Goal: Task Accomplishment & Management: Manage account settings

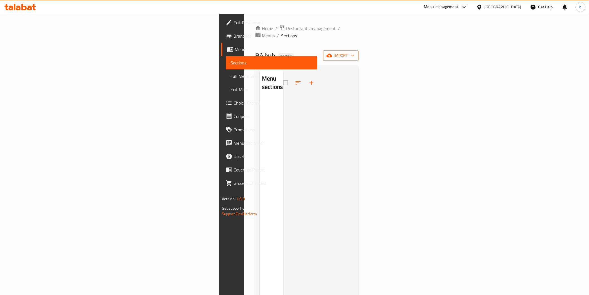
click at [354, 52] on span "import" at bounding box center [341, 55] width 27 height 7
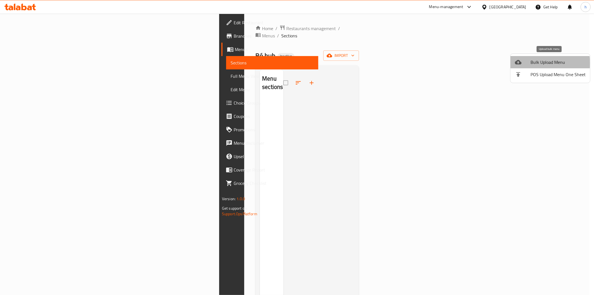
click at [534, 63] on span "Bulk Upload Menu" at bounding box center [557, 62] width 55 height 7
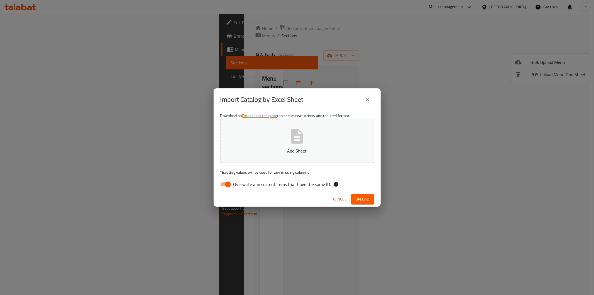
click at [229, 184] on input "Overwrite any current items that have the same ID." at bounding box center [228, 184] width 32 height 11
checkbox input "false"
click at [361, 195] on span "Upload" at bounding box center [362, 198] width 14 height 7
click at [322, 156] on button "Add Sheet" at bounding box center [297, 141] width 154 height 44
click at [362, 196] on span "Upload" at bounding box center [362, 198] width 14 height 7
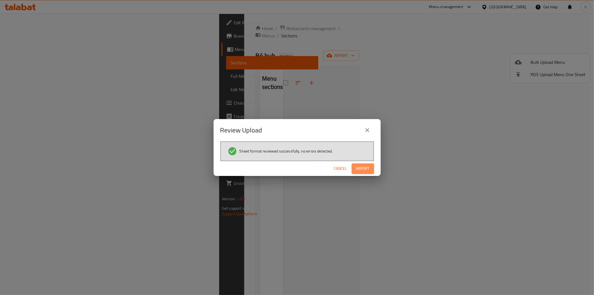
click at [366, 170] on span "Import" at bounding box center [362, 168] width 13 height 7
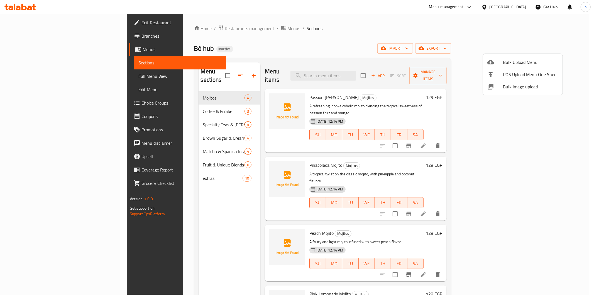
click at [40, 74] on div at bounding box center [297, 147] width 594 height 295
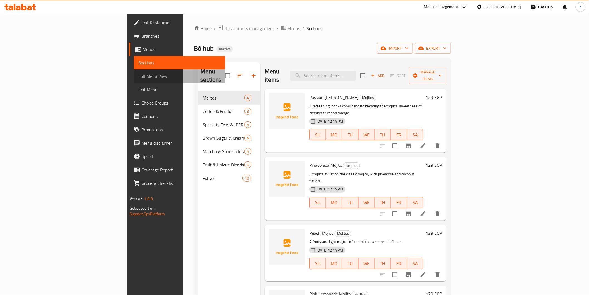
click at [138, 78] on span "Full Menu View" at bounding box center [179, 76] width 82 height 7
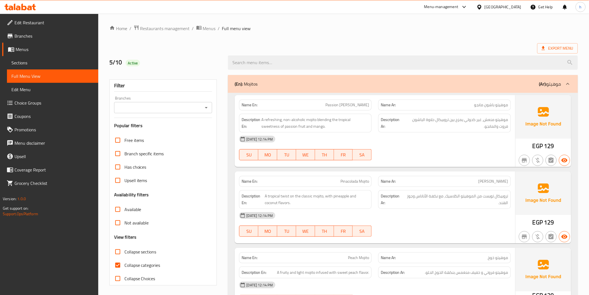
click at [129, 268] on span "Collapse categories" at bounding box center [142, 264] width 36 height 7
click at [124, 268] on input "Collapse categories" at bounding box center [117, 264] width 13 height 13
checkbox input "false"
drag, startPoint x: 492, startPoint y: 110, endPoint x: 496, endPoint y: 182, distance: 71.7
drag, startPoint x: 496, startPoint y: 182, endPoint x: 303, endPoint y: 31, distance: 245.5
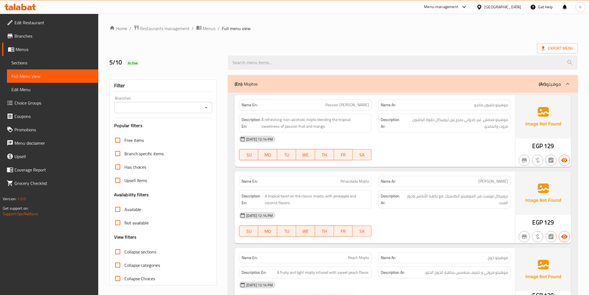
click at [303, 31] on ol "Home / Restaurants management / Menus / Full menu view" at bounding box center [343, 28] width 468 height 7
drag, startPoint x: 323, startPoint y: 106, endPoint x: 371, endPoint y: 107, distance: 47.6
click at [371, 107] on div "Name En: Passion Mango Mojito" at bounding box center [305, 104] width 133 height 11
copy span "Passion [PERSON_NAME]"
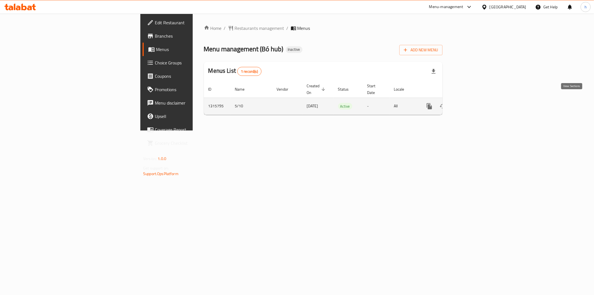
click at [473, 103] on icon "enhanced table" at bounding box center [469, 106] width 7 height 7
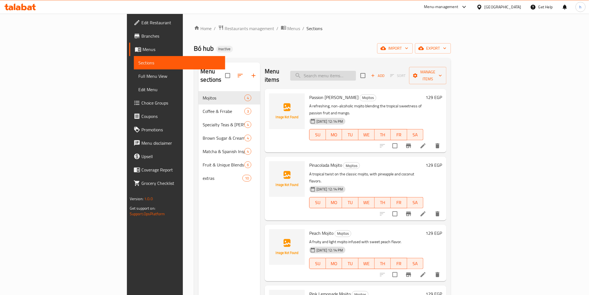
click at [356, 75] on input "search" at bounding box center [323, 76] width 66 height 10
paste input "Passion [PERSON_NAME]"
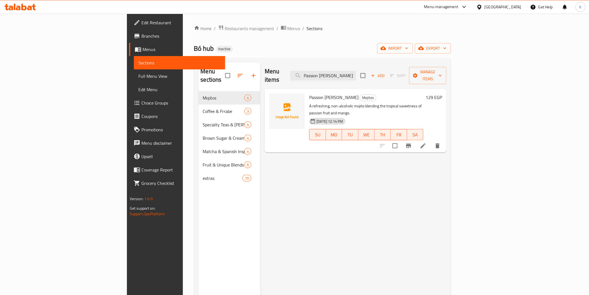
type input "Passion [PERSON_NAME]"
click at [431, 141] on li at bounding box center [423, 146] width 16 height 10
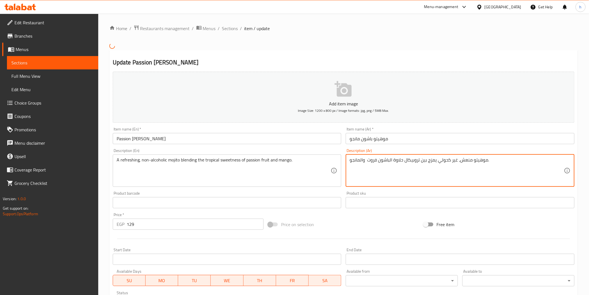
click at [422, 162] on textarea "موهيتو منعش، غير كحولي يمزج بين تروبيكال حلاوة الباشون فروت والمانجو." at bounding box center [457, 170] width 214 height 26
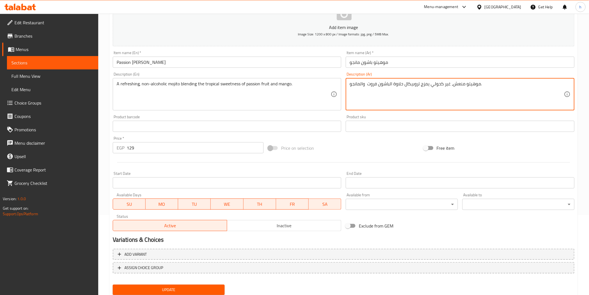
scroll to position [98, 0]
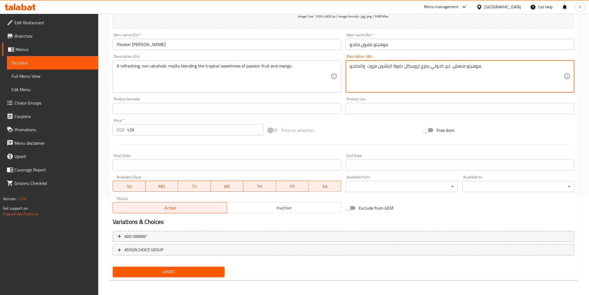
type textarea "موهيتو منعش، غير كحولي يمزج تروبيكال حلاوة الباشون فروت والمانجو."
click at [166, 268] on span "Update" at bounding box center [168, 271] width 103 height 7
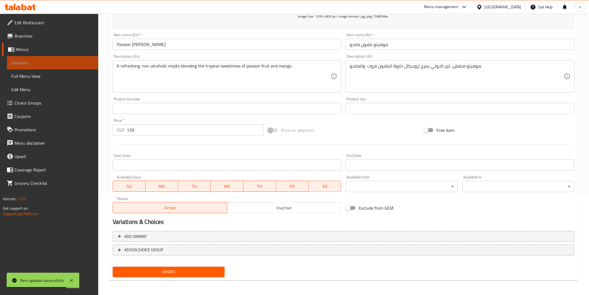
click at [33, 62] on span "Sections" at bounding box center [52, 62] width 82 height 7
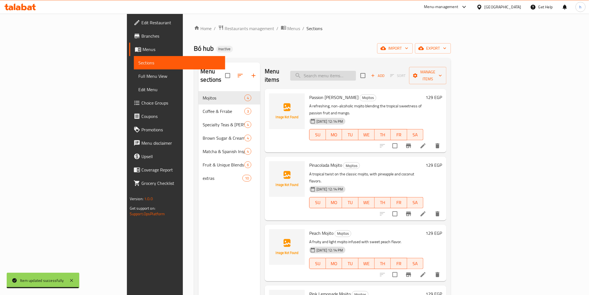
click at [356, 73] on input "search" at bounding box center [323, 76] width 66 height 10
paste input "Coffee Frrabe"
click at [356, 74] on input "Coffee Frrabe" at bounding box center [323, 76] width 66 height 10
type input "Coffee Frrabe"
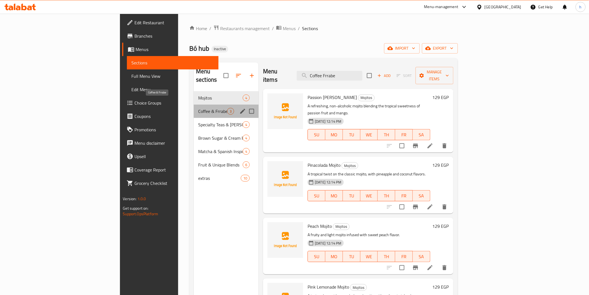
click at [198, 108] on span "Coffee & Frrabe" at bounding box center [212, 111] width 29 height 7
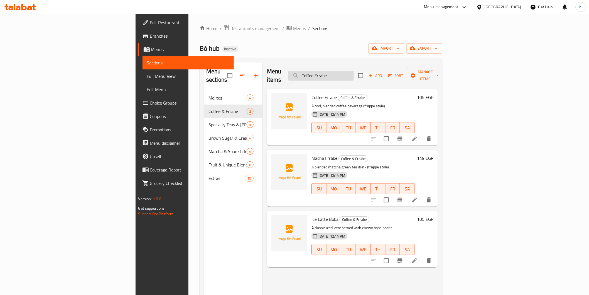
click at [354, 71] on input "Coffee Frrabe" at bounding box center [321, 76] width 66 height 10
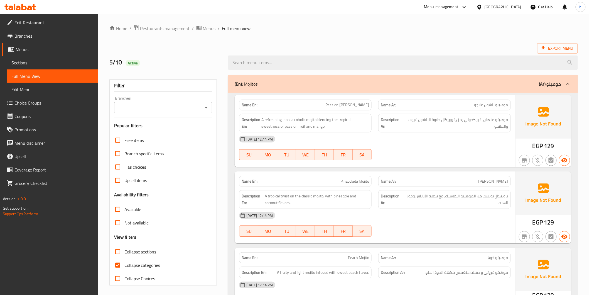
click at [125, 262] on span "Collapse categories" at bounding box center [142, 264] width 36 height 7
click at [124, 262] on input "Collapse categories" at bounding box center [117, 264] width 13 height 13
checkbox input "false"
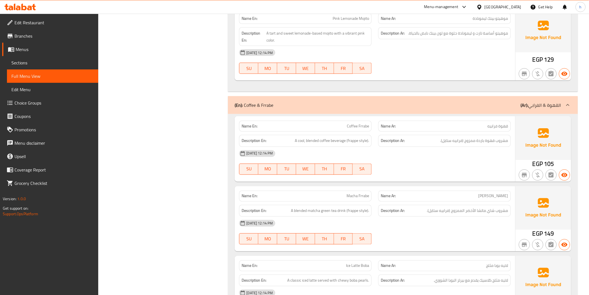
scroll to position [309, 0]
drag, startPoint x: 346, startPoint y: 126, endPoint x: 369, endPoint y: 127, distance: 22.9
click at [369, 127] on p "Name En: Coffee Frrabe" at bounding box center [305, 125] width 127 height 6
copy span "Coffee Frrabe"
click at [408, 163] on div "05-10-2025 12:14 PM SU MO TU WE TH FR SA" at bounding box center [375, 161] width 278 height 31
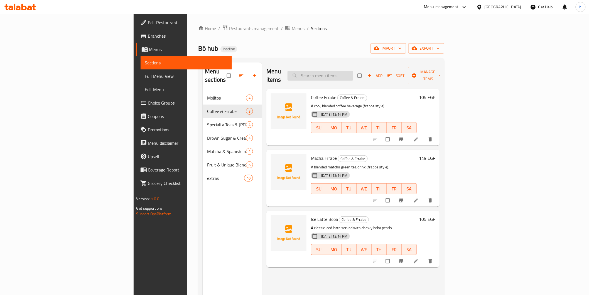
click at [353, 74] on input "search" at bounding box center [321, 76] width 66 height 10
click at [419, 136] on icon at bounding box center [416, 139] width 6 height 6
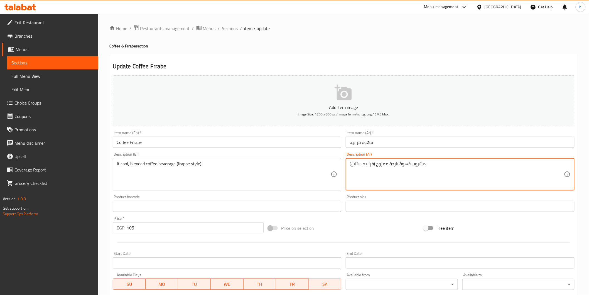
click at [391, 166] on textarea "مشروب قهوة باردة ممزوج (فرابيه ستايل)." at bounding box center [457, 174] width 214 height 26
click at [376, 163] on textarea "مشروب قهوة كول ممزوج (فرابيه ستايل)." at bounding box center [457, 174] width 214 height 26
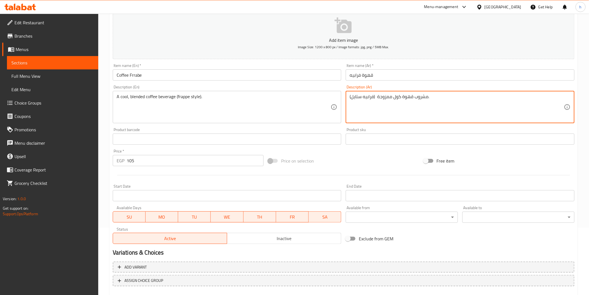
scroll to position [93, 0]
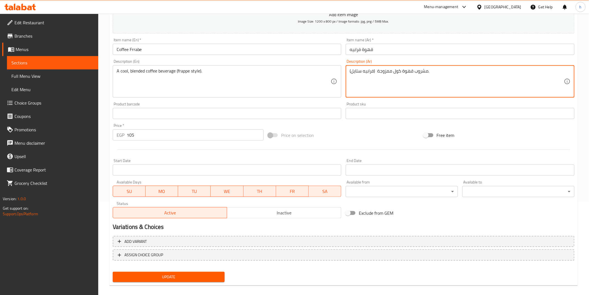
type textarea "مشروب قهوة كول ممزوجة (فرابيه ستايل)."
click at [195, 276] on span "Update" at bounding box center [168, 276] width 103 height 7
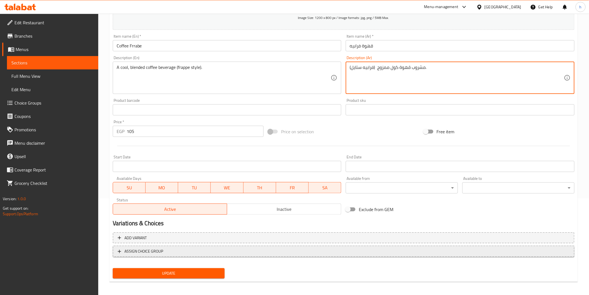
scroll to position [98, 0]
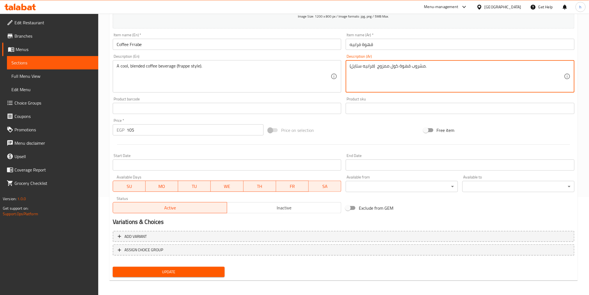
type textarea "مشروب قهوة كول ممزوج (فرابيه ستايل)."
click at [167, 270] on span "Update" at bounding box center [168, 271] width 103 height 7
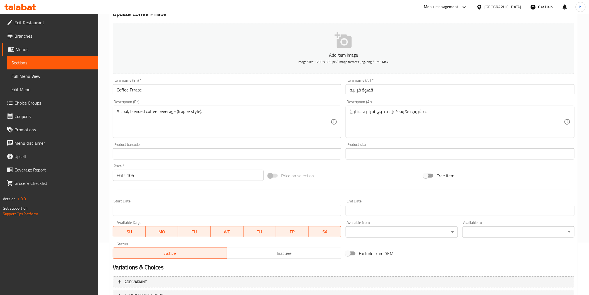
scroll to position [0, 0]
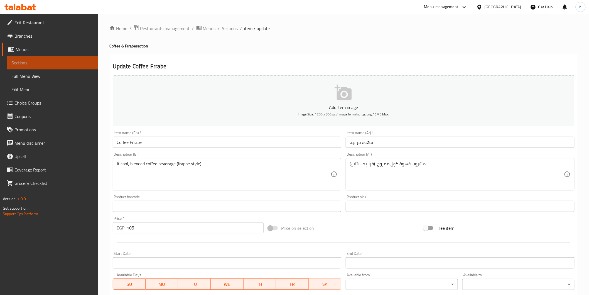
click at [37, 62] on span "Sections" at bounding box center [52, 62] width 82 height 7
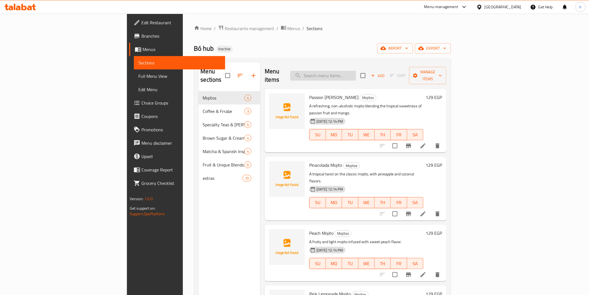
click at [356, 71] on input "search" at bounding box center [323, 76] width 66 height 10
paste input "Macha Frrabe"
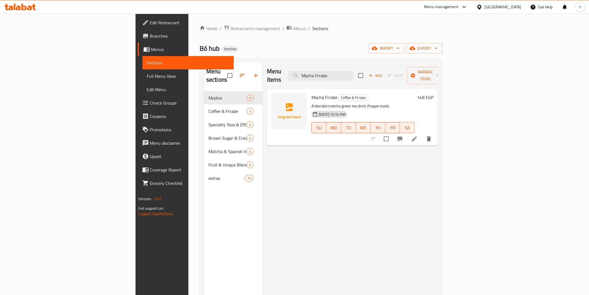
type input "Macha Frrabe"
click at [422, 134] on li at bounding box center [415, 139] width 16 height 10
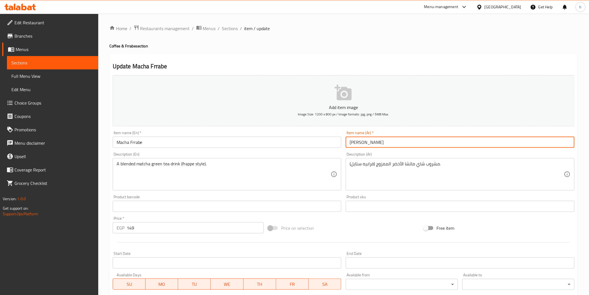
click at [366, 143] on input "ماشا فرابي" at bounding box center [460, 141] width 229 height 11
click at [350, 143] on input "ماتشا فرابي" at bounding box center [460, 141] width 229 height 11
click at [384, 143] on input "ماتشا فرابي" at bounding box center [460, 141] width 229 height 11
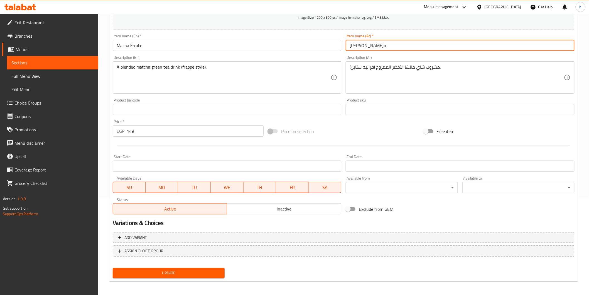
scroll to position [98, 0]
type input "[PERSON_NAME]ه"
click at [214, 271] on span "Update" at bounding box center [168, 271] width 103 height 7
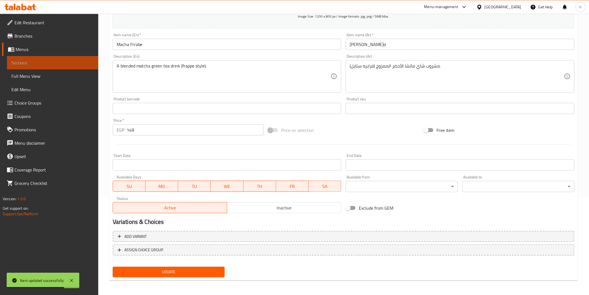
click at [46, 62] on span "Sections" at bounding box center [52, 62] width 82 height 7
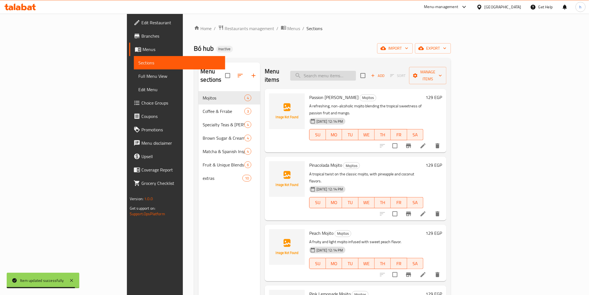
click at [356, 74] on input "search" at bounding box center [323, 76] width 66 height 10
paste input "Classic Milk Tea"
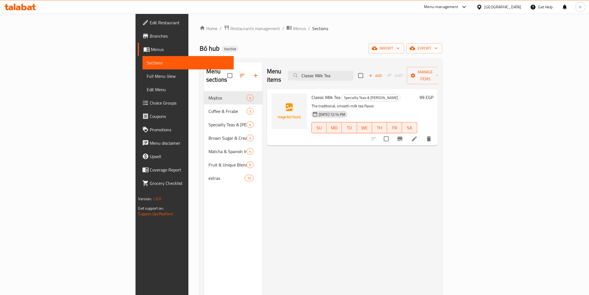
type input "Classic Milk Tea"
click at [422, 134] on li at bounding box center [415, 139] width 16 height 10
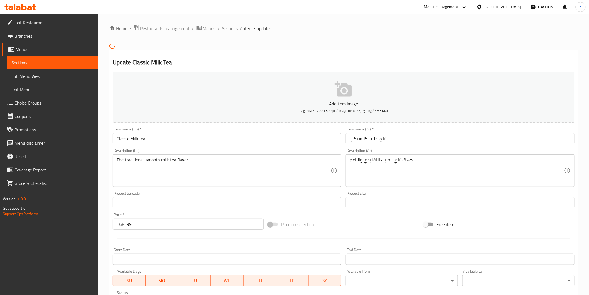
click at [350, 141] on input "شاي حليب كلاسيكي" at bounding box center [460, 138] width 229 height 11
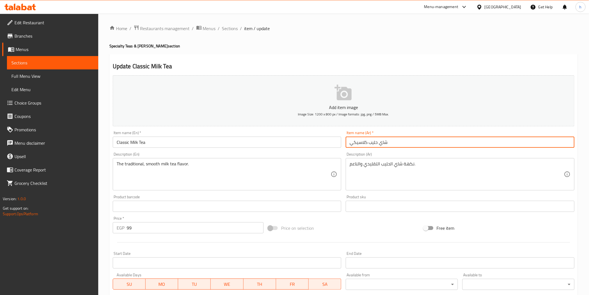
click at [392, 143] on input "شاي حليب كلاسيكي" at bounding box center [460, 141] width 229 height 11
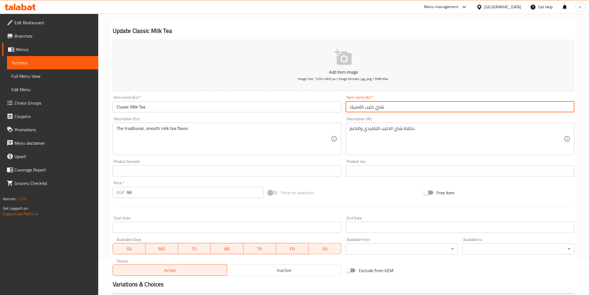
scroll to position [98, 0]
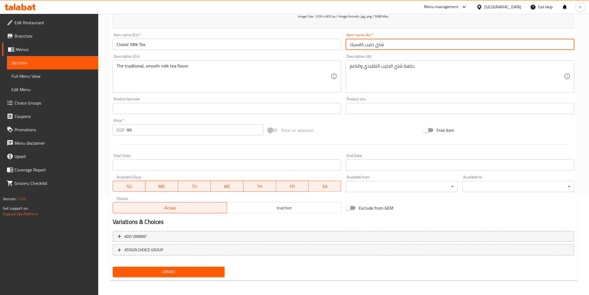
type input "شاي حليب كلاسيك"
click at [187, 271] on span "Update" at bounding box center [168, 271] width 103 height 7
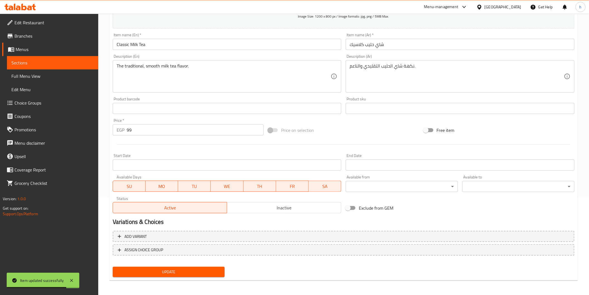
click at [68, 66] on link "Sections" at bounding box center [52, 62] width 91 height 13
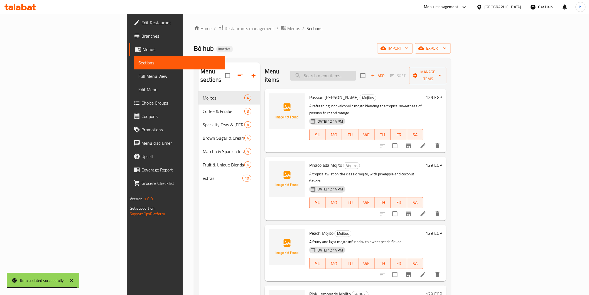
click at [356, 75] on input "search" at bounding box center [323, 76] width 66 height 10
paste input "[PERSON_NAME]"
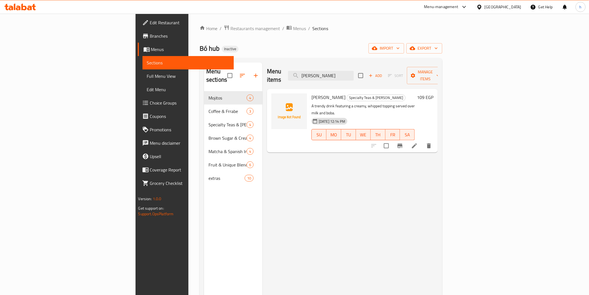
type input "[PERSON_NAME]"
click at [418, 142] on icon at bounding box center [414, 145] width 7 height 7
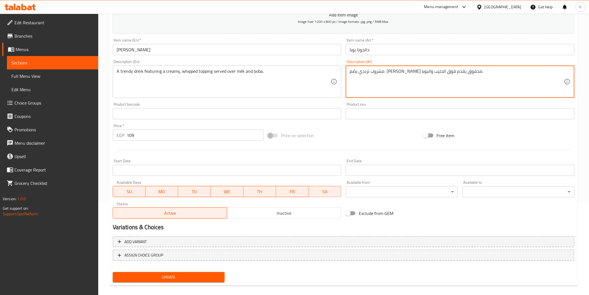
scroll to position [93, 0]
type textarea "مشروب ترندي يضم [PERSON_NAME] مخفوق يقدم فوق الحليب والبوبا."
click at [181, 276] on span "Update" at bounding box center [168, 276] width 103 height 7
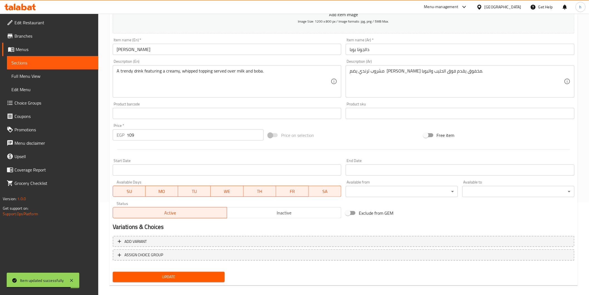
click at [49, 60] on span "Sections" at bounding box center [52, 62] width 82 height 7
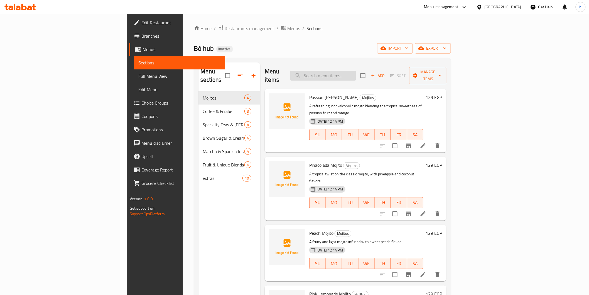
click at [356, 71] on input "search" at bounding box center [323, 76] width 66 height 10
paste input "Brown Sugar Milk Boba"
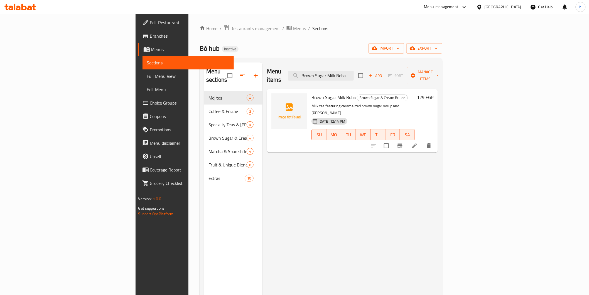
type input "Brown Sugar Milk Boba"
click at [417, 143] on icon at bounding box center [414, 145] width 5 height 5
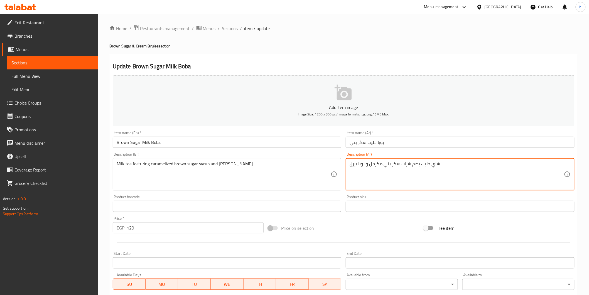
click at [350, 165] on textarea "شاي حليب يضم شراب سكر بني مكرمل و بوبا بيرل." at bounding box center [457, 174] width 214 height 26
click at [439, 164] on textarea "شاي حليب يضم شراب سكر بني مكرمل و بوبا بيرل." at bounding box center [457, 174] width 214 height 26
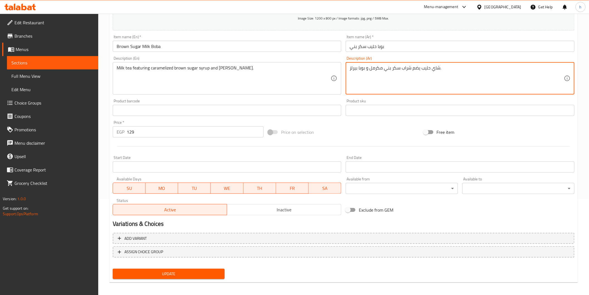
scroll to position [98, 0]
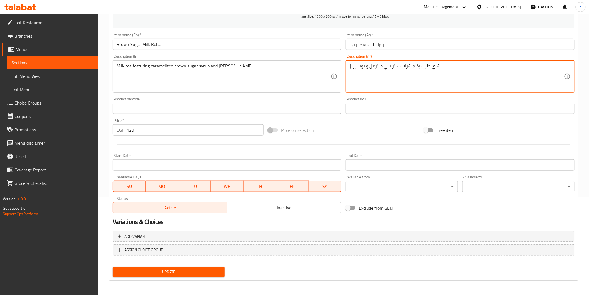
type textarea "شاي حليب يضم شراب سكر بني مكرمل و بوبا بيرلز."
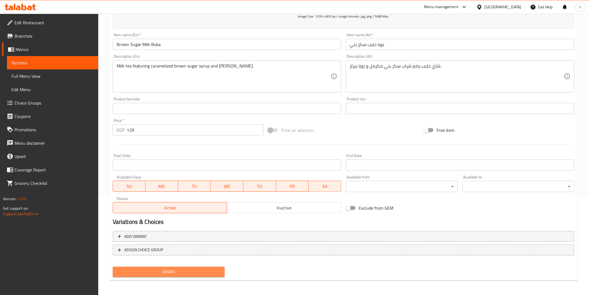
click at [197, 269] on span "Update" at bounding box center [168, 271] width 103 height 7
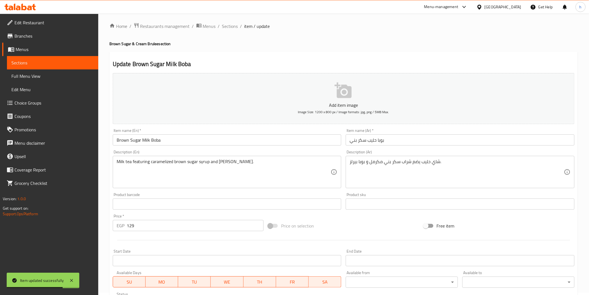
scroll to position [0, 0]
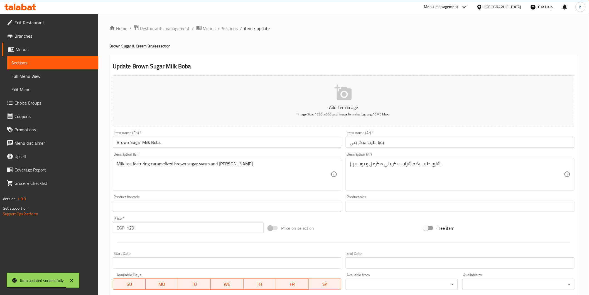
click at [49, 63] on span "Sections" at bounding box center [52, 62] width 82 height 7
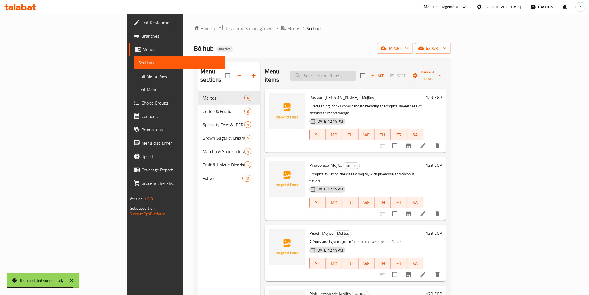
click at [356, 71] on input "search" at bounding box center [323, 76] width 66 height 10
paste input "Classic Macha"
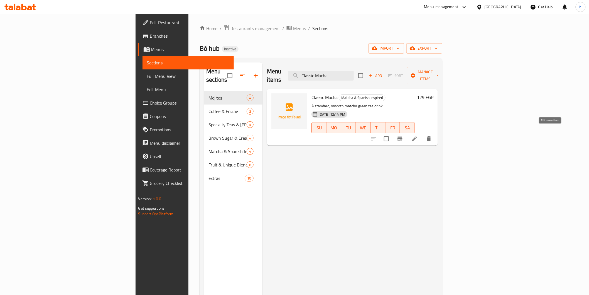
type input "Classic Macha"
click at [418, 135] on icon at bounding box center [414, 138] width 7 height 7
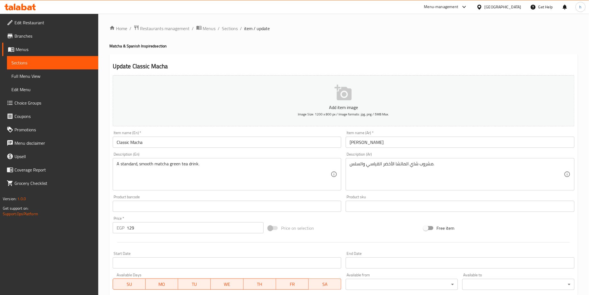
click at [350, 142] on input "ماتشا كلاسيكية" at bounding box center [460, 141] width 229 height 11
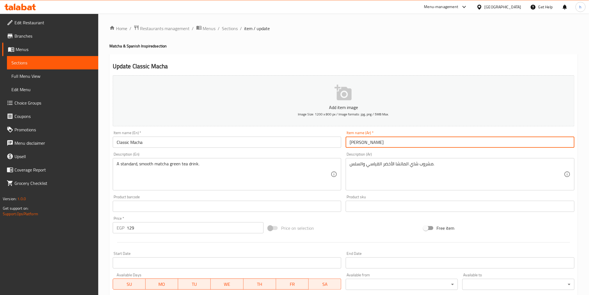
click at [389, 145] on input "ماتشا كلاسيكية" at bounding box center [460, 141] width 229 height 11
type input "[PERSON_NAME]"
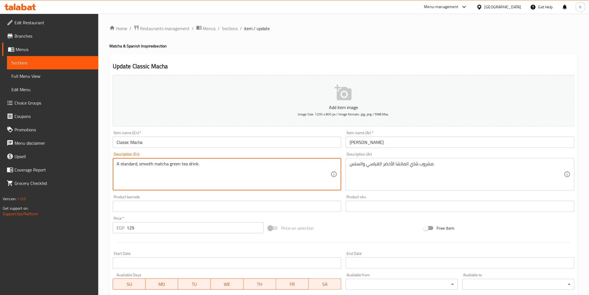
drag, startPoint x: 201, startPoint y: 165, endPoint x: 116, endPoint y: 175, distance: 85.8
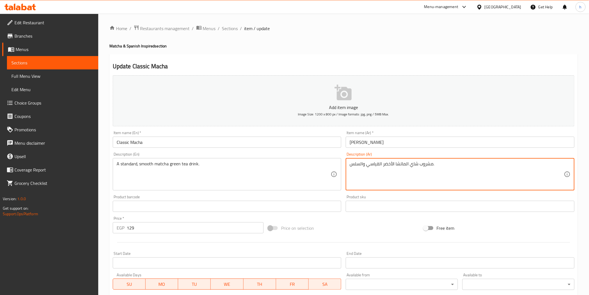
click at [360, 162] on textarea "مشروب شاي الماتشا الأخضر القياسي والسلس." at bounding box center [457, 174] width 214 height 26
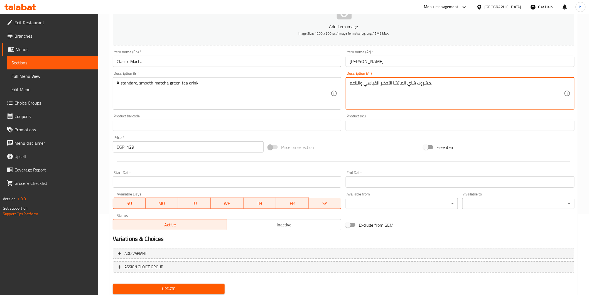
scroll to position [98, 0]
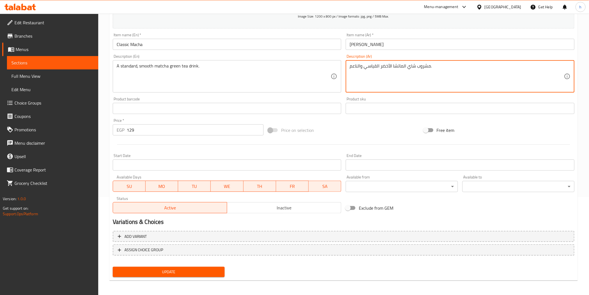
type textarea "مشروب شاي الماتشا الأخضر القياسي والناعم."
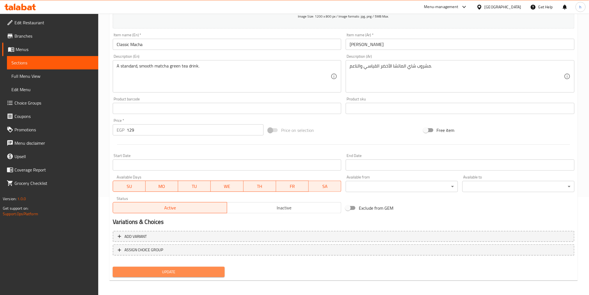
click at [132, 272] on span "Update" at bounding box center [168, 271] width 103 height 7
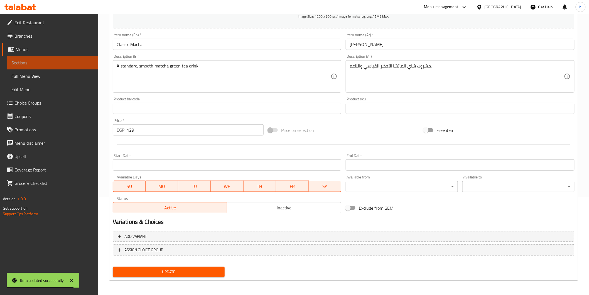
click at [60, 60] on span "Sections" at bounding box center [52, 62] width 82 height 7
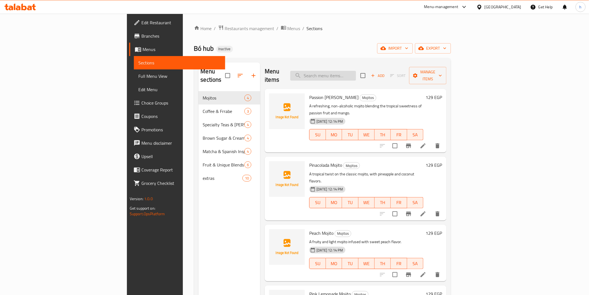
click at [352, 75] on input "search" at bounding box center [323, 76] width 66 height 10
paste input "اضافة إسبريسو"
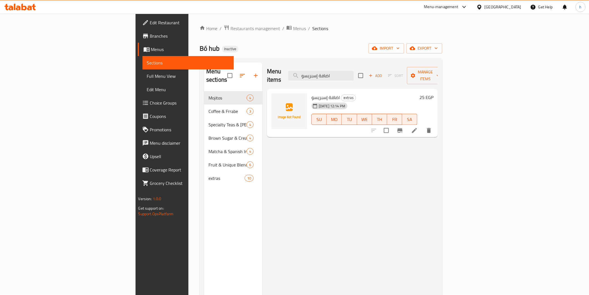
type input "اضافة إسبريسو"
click at [417, 128] on icon at bounding box center [414, 130] width 5 height 5
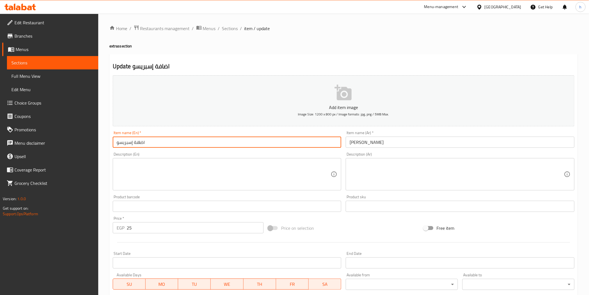
drag, startPoint x: 180, startPoint y: 145, endPoint x: 105, endPoint y: 154, distance: 76.3
click at [105, 154] on div "Home / Restaurants management / Menus / Sections / item / update extras section…" at bounding box center [343, 204] width 491 height 380
type input "ؤ"
click at [135, 143] on input "Cream Brulee" at bounding box center [227, 141] width 229 height 11
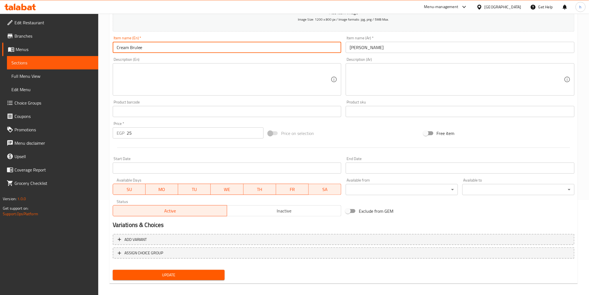
scroll to position [98, 0]
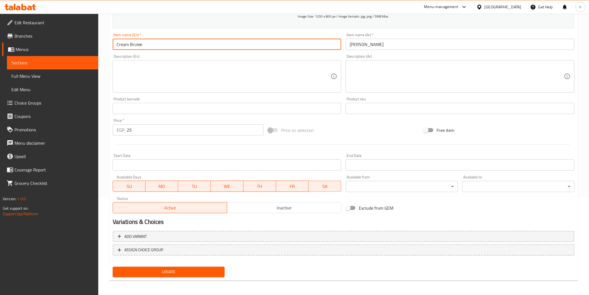
type input "Cream Brulee"
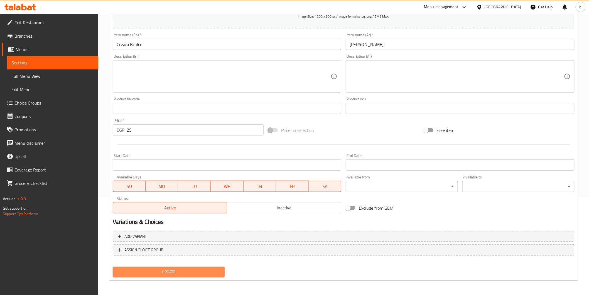
click at [160, 268] on span "Update" at bounding box center [168, 271] width 103 height 7
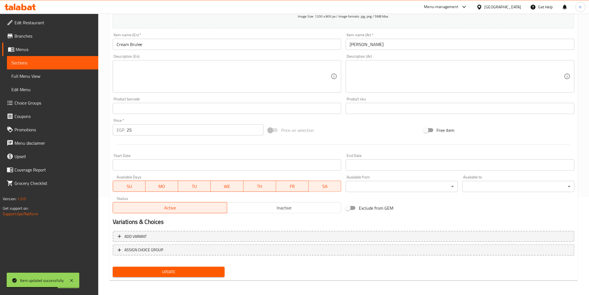
click at [77, 57] on link "Sections" at bounding box center [52, 62] width 91 height 13
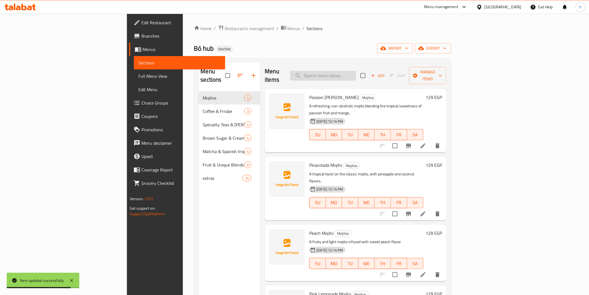
click at [352, 73] on input "search" at bounding box center [323, 76] width 66 height 10
paste input "Extra Esspresso"
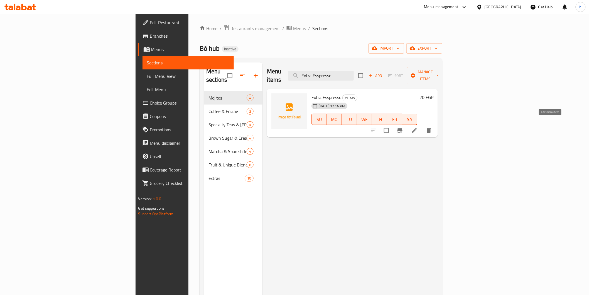
type input "Extra Esspresso"
click at [418, 127] on icon at bounding box center [414, 130] width 7 height 7
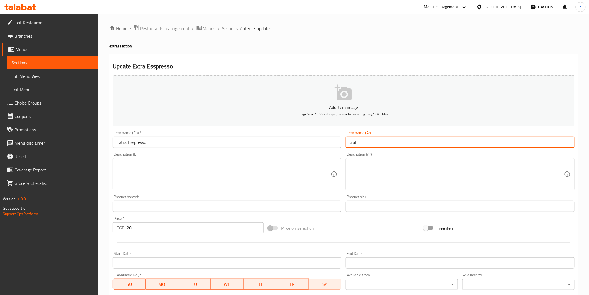
click at [376, 140] on input "اضافة" at bounding box center [460, 141] width 229 height 11
paste input "إسبريس"
click at [365, 143] on input "اضافة إسبريسو" at bounding box center [460, 141] width 229 height 11
click at [366, 143] on input "اضافة إسبريسو" at bounding box center [460, 141] width 229 height 11
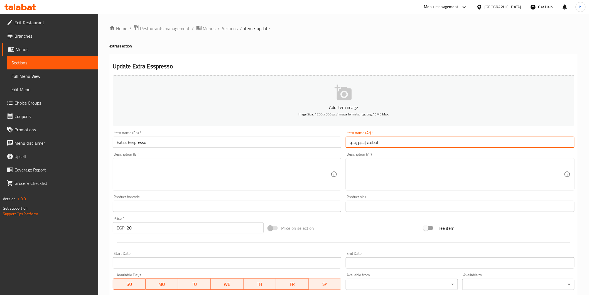
click at [365, 143] on input "اضافة إسبريسو" at bounding box center [460, 141] width 229 height 11
click at [364, 143] on input "اضافة إسبريسو" at bounding box center [460, 141] width 229 height 11
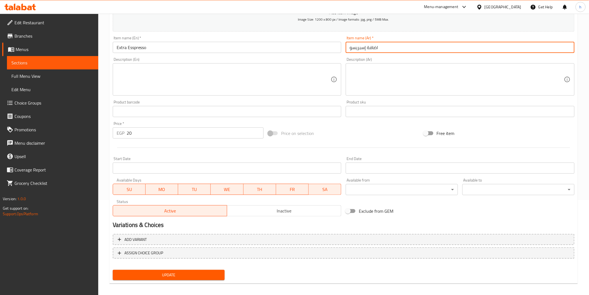
scroll to position [98, 0]
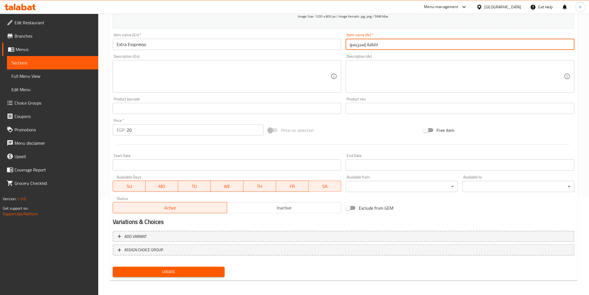
type input "اضافة إسبريسو"
click at [190, 268] on span "Update" at bounding box center [168, 271] width 103 height 7
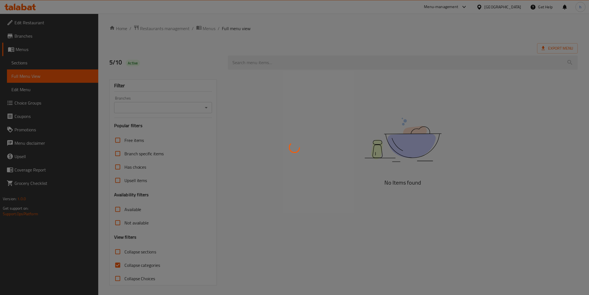
click at [141, 264] on div at bounding box center [294, 147] width 589 height 295
click at [131, 264] on div at bounding box center [294, 147] width 589 height 295
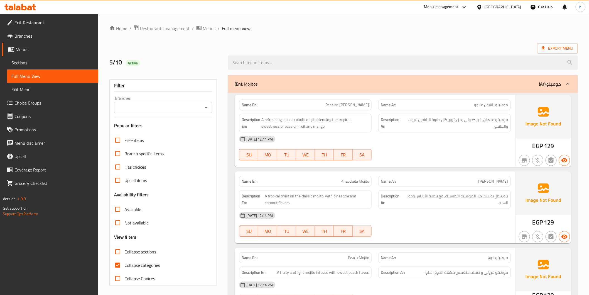
click at [131, 264] on span "Collapse categories" at bounding box center [142, 264] width 36 height 7
click at [124, 264] on input "Collapse categories" at bounding box center [117, 264] width 13 height 13
checkbox input "false"
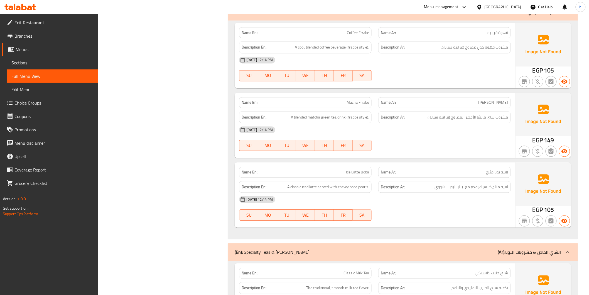
scroll to position [402, 0]
drag, startPoint x: 340, startPoint y: 100, endPoint x: 371, endPoint y: 104, distance: 31.9
click at [371, 104] on div "Name En: Macha Frrabe" at bounding box center [305, 102] width 133 height 11
copy span "Macha Frrabe"
click at [451, 133] on div "[DATE] 12:14 PM" at bounding box center [375, 129] width 278 height 13
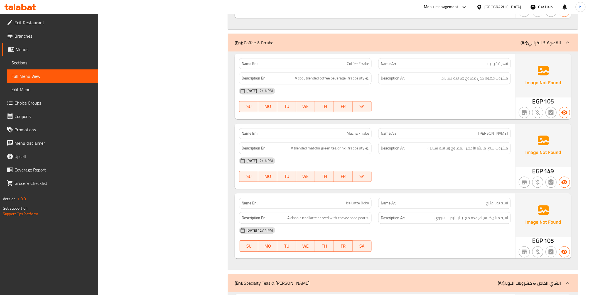
scroll to position [371, 0]
drag, startPoint x: 342, startPoint y: 130, endPoint x: 369, endPoint y: 133, distance: 26.7
click at [369, 133] on div "Name En: Macha Frrabe" at bounding box center [305, 133] width 133 height 11
copy span "Macha Frrabe"
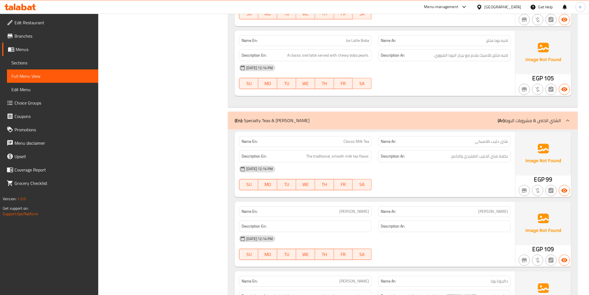
scroll to position [557, 0]
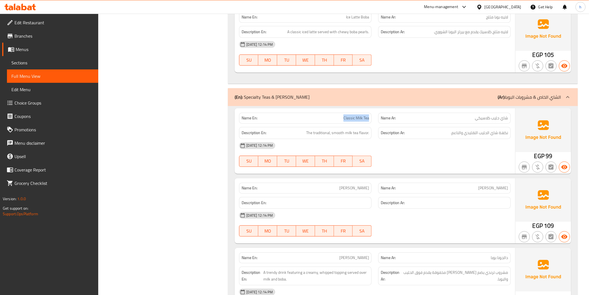
drag, startPoint x: 338, startPoint y: 117, endPoint x: 371, endPoint y: 119, distance: 33.5
click at [371, 119] on div "Name En: Classic Milk Tea" at bounding box center [305, 117] width 133 height 11
copy span "Classic Milk Tea"
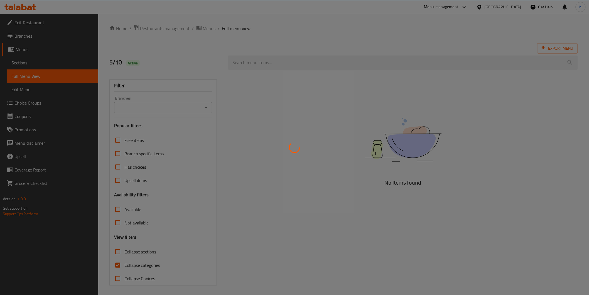
scroll to position [1, 0]
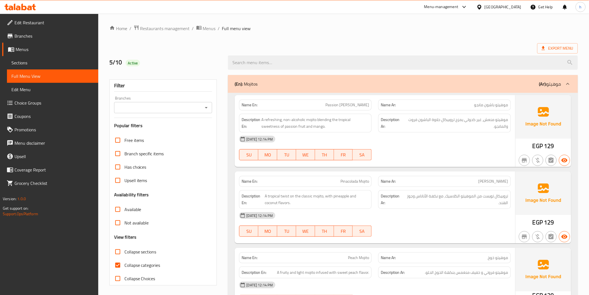
click at [143, 264] on span "Collapse categories" at bounding box center [142, 264] width 36 height 7
click at [124, 264] on input "Collapse categories" at bounding box center [117, 264] width 13 height 13
checkbox input "false"
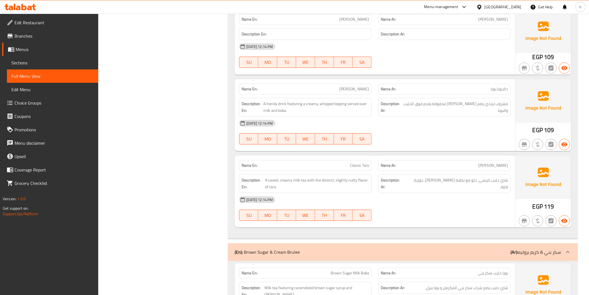
scroll to position [742, 0]
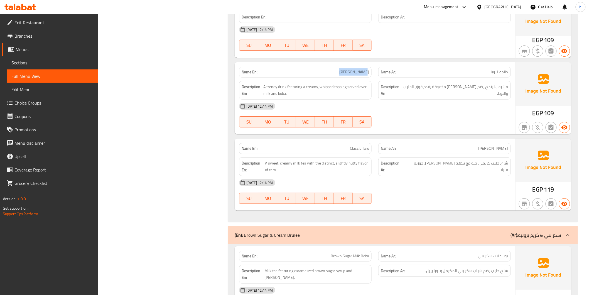
drag, startPoint x: 341, startPoint y: 73, endPoint x: 372, endPoint y: 73, distance: 31.5
click at [372, 73] on div "Name En: [PERSON_NAME]" at bounding box center [305, 72] width 139 height 18
copy span "[PERSON_NAME]"
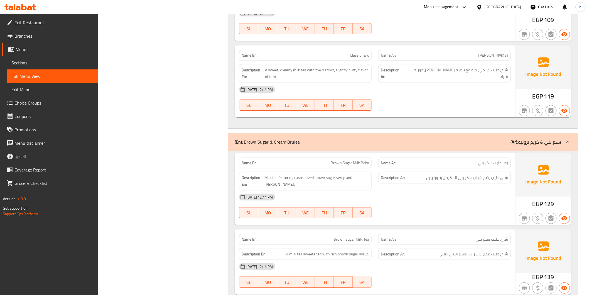
scroll to position [866, 0]
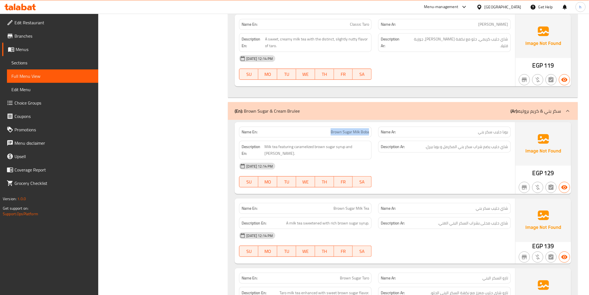
drag, startPoint x: 324, startPoint y: 133, endPoint x: 374, endPoint y: 135, distance: 50.2
click at [374, 135] on div "Name En: Brown Sugar Milk Boba" at bounding box center [305, 132] width 139 height 18
copy span "Brown Sugar Milk Boba"
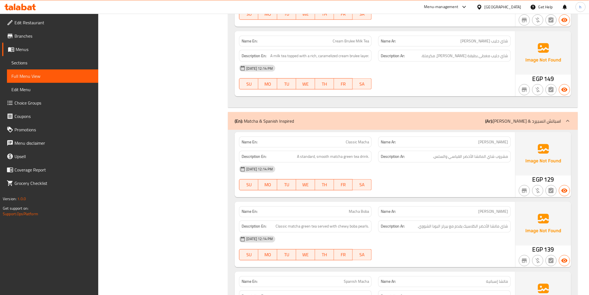
scroll to position [1206, 0]
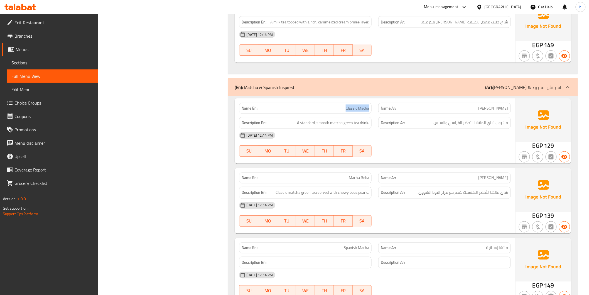
drag, startPoint x: 336, startPoint y: 106, endPoint x: 369, endPoint y: 110, distance: 33.1
click at [369, 110] on p "Name En: Classic Macha" at bounding box center [305, 108] width 127 height 6
copy span "Classic Macha"
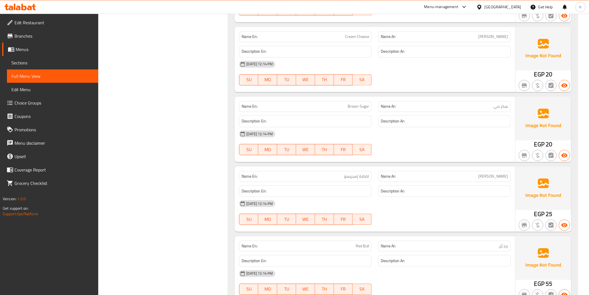
scroll to position [2227, 0]
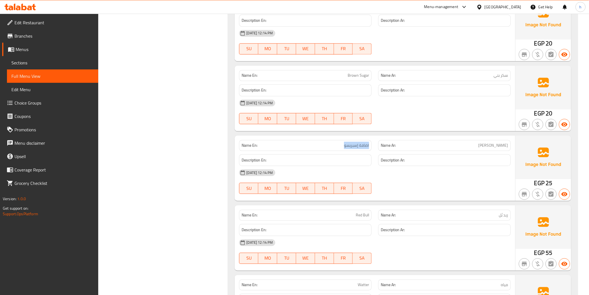
drag, startPoint x: 338, startPoint y: 143, endPoint x: 369, endPoint y: 145, distance: 30.9
click at [369, 145] on p "Name En: اضافة إسبريسو" at bounding box center [305, 145] width 127 height 6
copy span "اضافة إسبريسو"
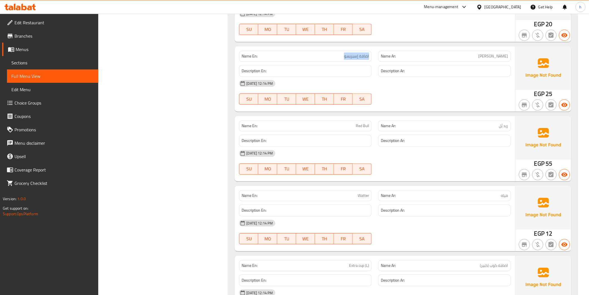
scroll to position [2320, 0]
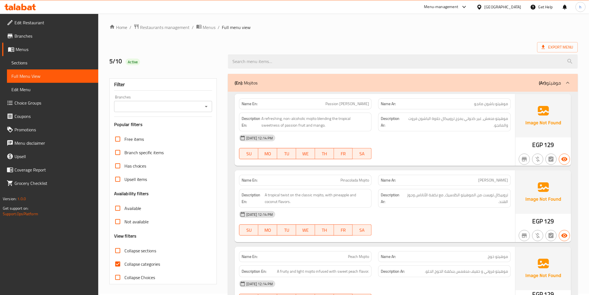
scroll to position [1, 0]
click at [133, 263] on span "Collapse categories" at bounding box center [142, 263] width 36 height 7
click at [124, 263] on input "Collapse categories" at bounding box center [117, 263] width 13 height 13
checkbox input "false"
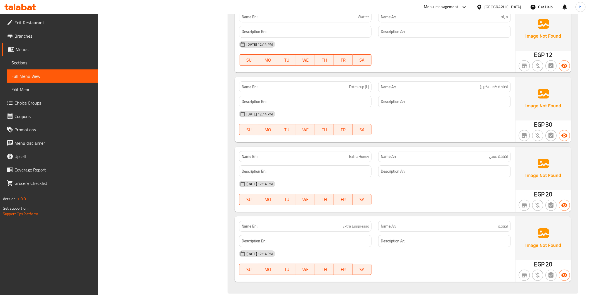
scroll to position [2504, 0]
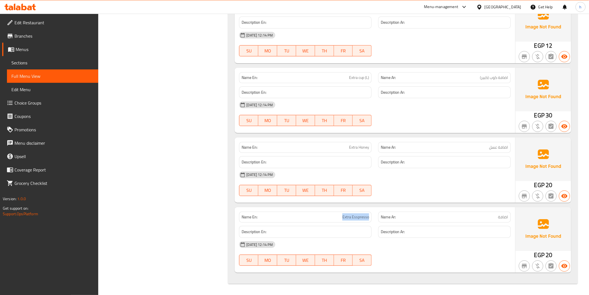
drag, startPoint x: 342, startPoint y: 216, endPoint x: 372, endPoint y: 216, distance: 30.9
click at [372, 216] on div "Name En: Extra Esspresso" at bounding box center [305, 217] width 139 height 18
copy span "Extra Esspresso"
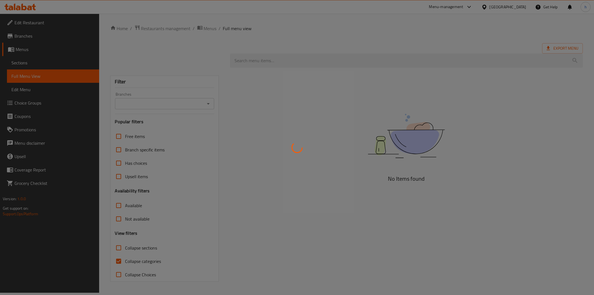
click at [139, 259] on div at bounding box center [297, 147] width 594 height 295
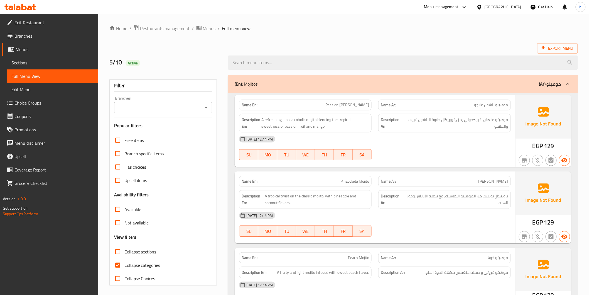
click at [138, 262] on span "Collapse categories" at bounding box center [142, 264] width 36 height 7
click at [124, 262] on input "Collapse categories" at bounding box center [117, 264] width 13 height 13
checkbox input "false"
click at [560, 48] on span "Export Menu" at bounding box center [558, 48] width 32 height 7
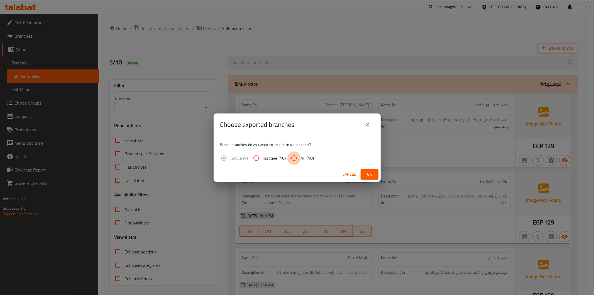
click at [297, 158] on input "All (10)" at bounding box center [293, 157] width 13 height 13
radio input "true"
click at [365, 174] on span "Ok" at bounding box center [369, 174] width 9 height 7
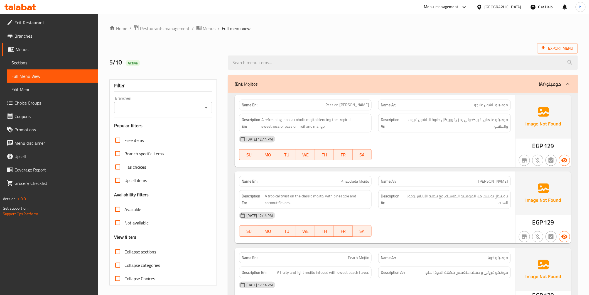
click at [37, 33] on span "Branches" at bounding box center [53, 36] width 79 height 7
